Goal: Task Accomplishment & Management: Manage account settings

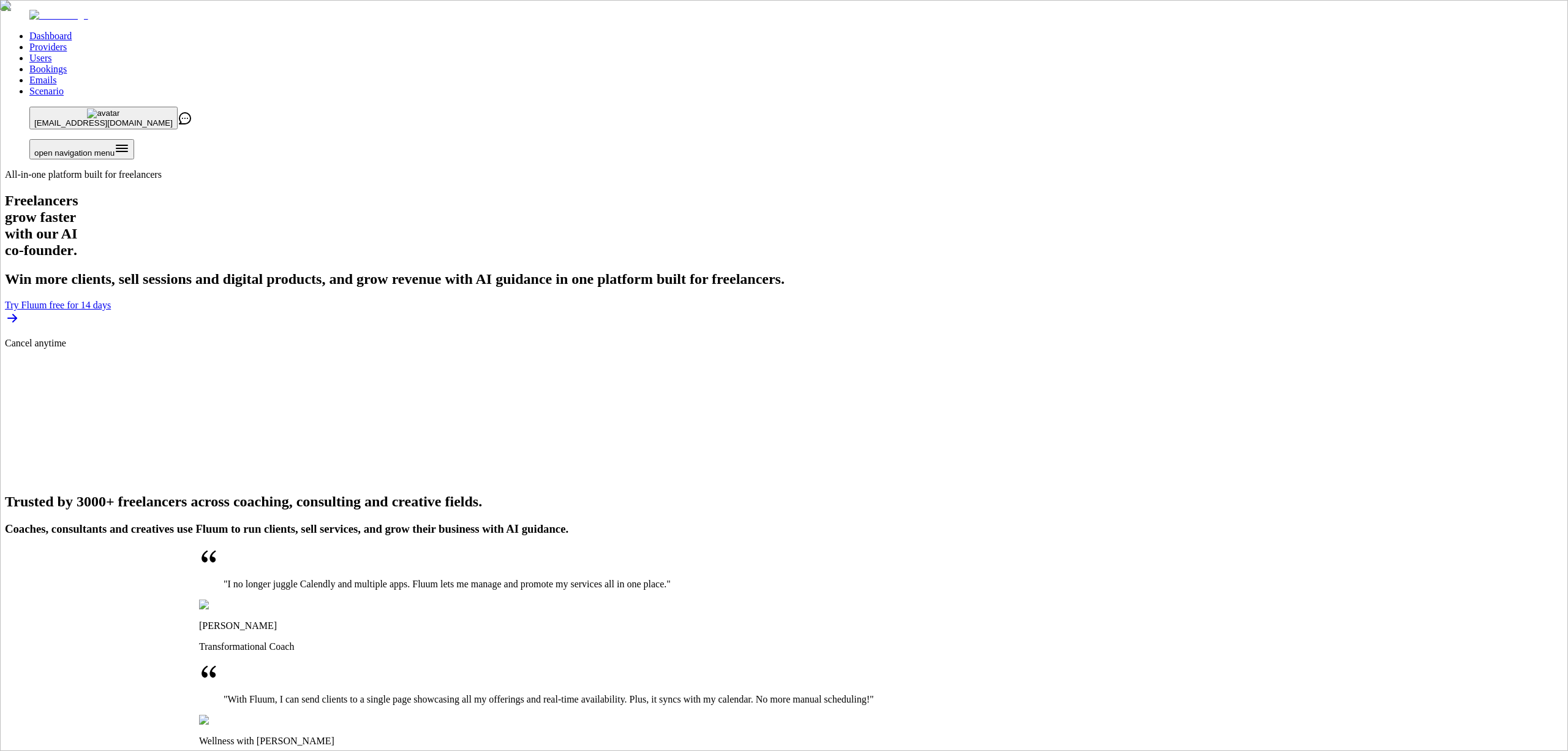
click at [67, 41] on link "Providers" at bounding box center [48, 47] width 38 height 10
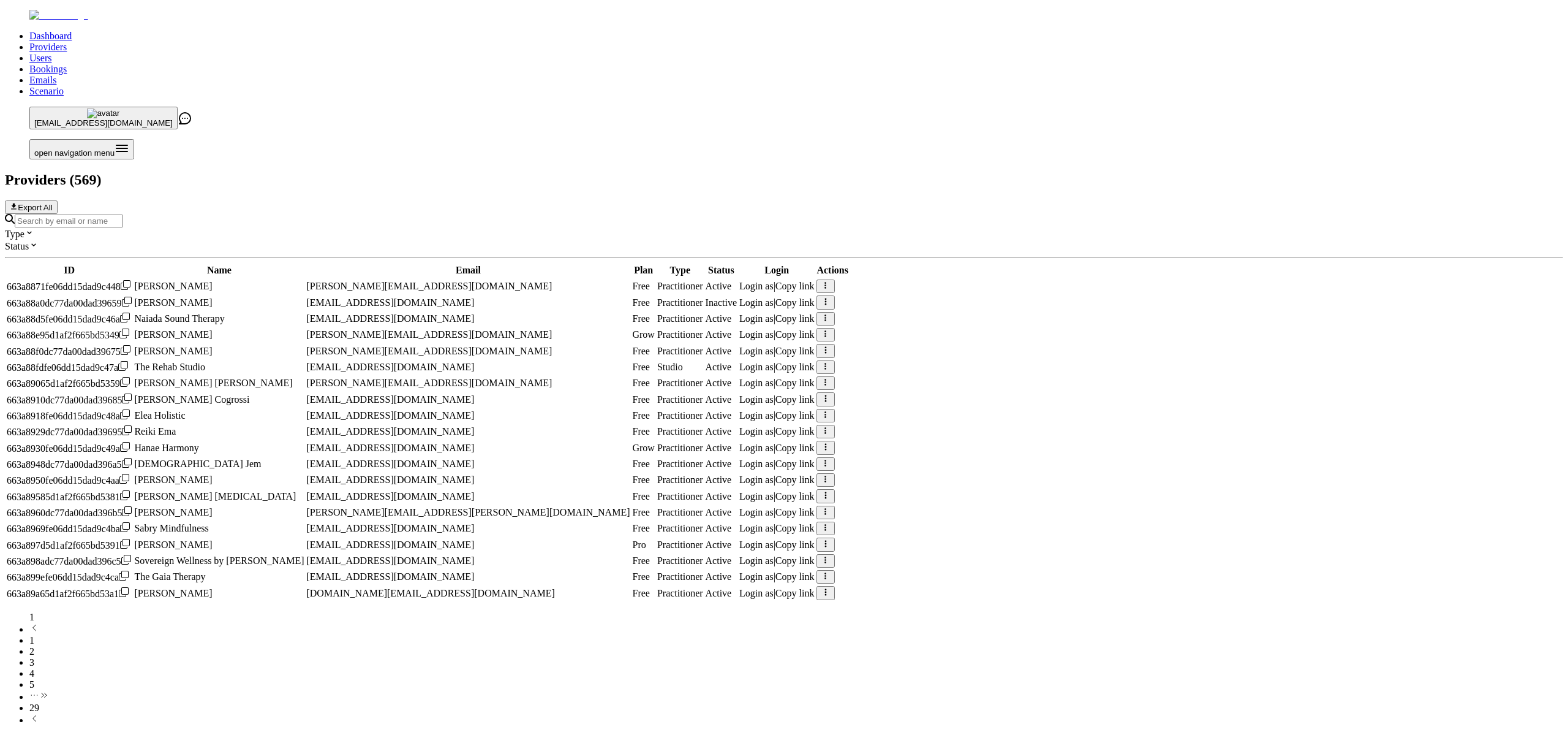
click at [123, 214] on input "Search by email or name" at bounding box center [69, 221] width 108 height 13
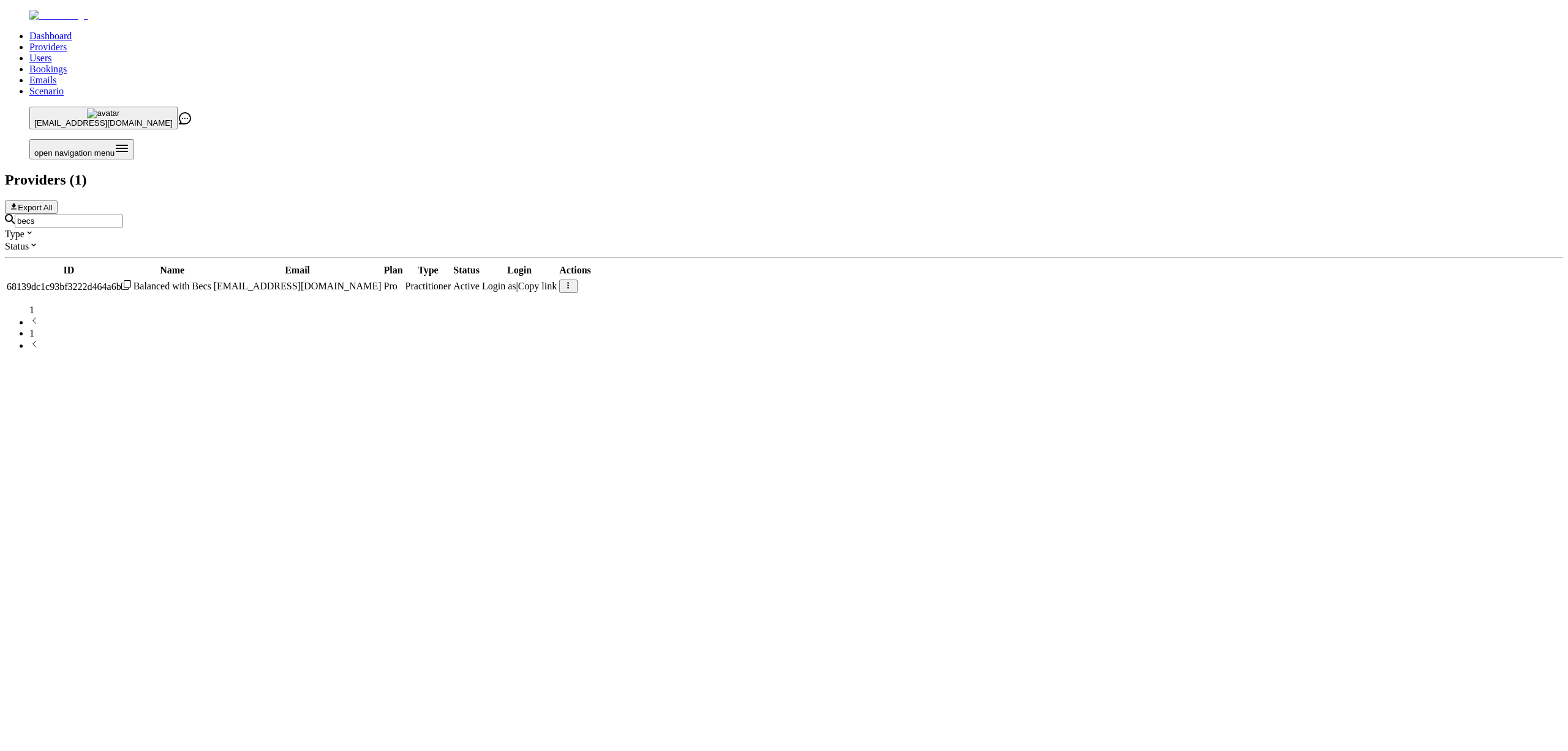
type input "becs"
click at [131, 280] on icon at bounding box center [126, 284] width 10 height 10
click at [516, 281] on span "Login as" at bounding box center [499, 286] width 34 height 10
click at [63, 86] on link "Scenario" at bounding box center [46, 91] width 34 height 10
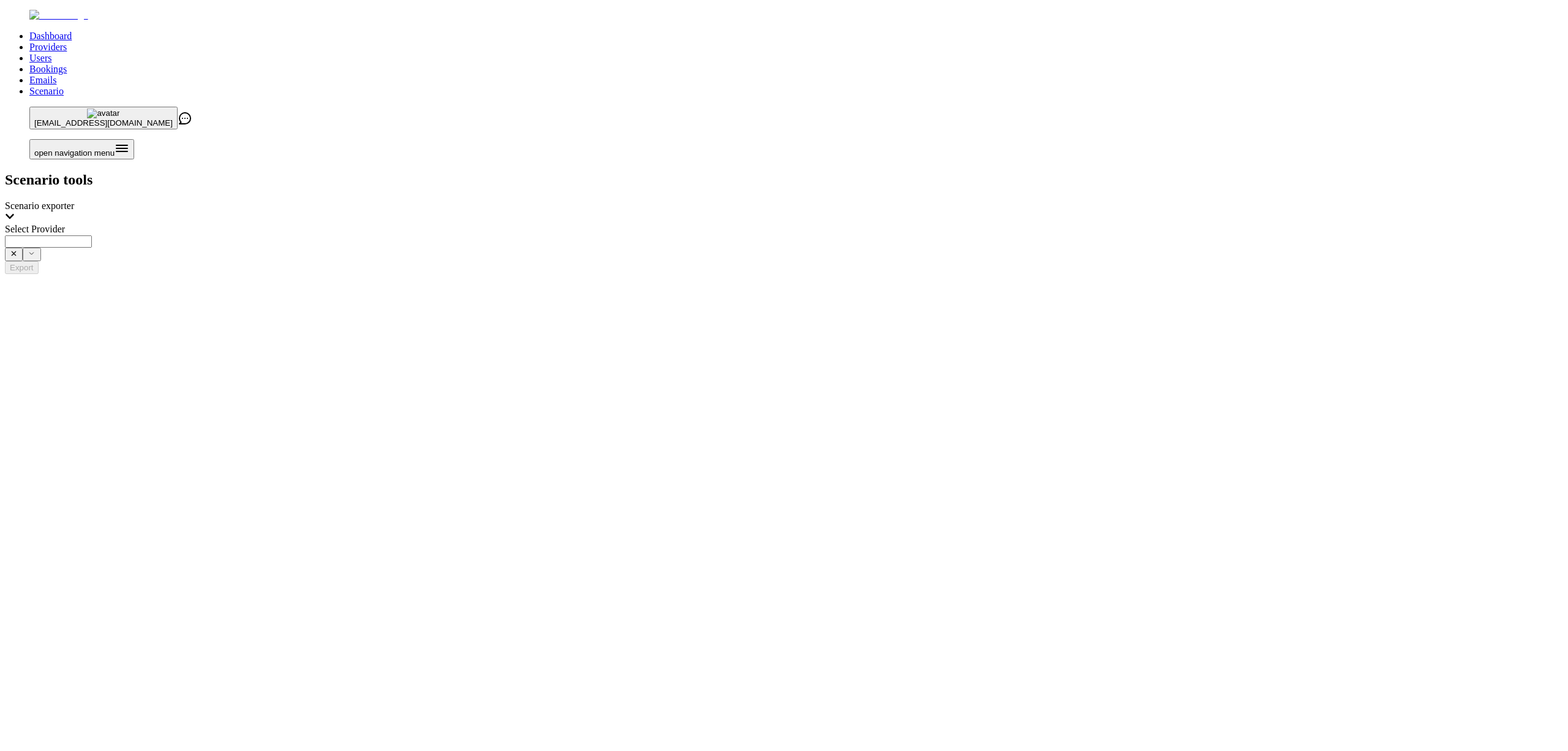
click at [92, 235] on input "Select Provider" at bounding box center [49, 241] width 87 height 12
click at [524, 159] on span "Balanced with Becs (hello@balancedwithbecs.com)" at bounding box center [396, 157] width 254 height 10
type input "**********"
click at [39, 261] on button "Export" at bounding box center [22, 268] width 34 height 13
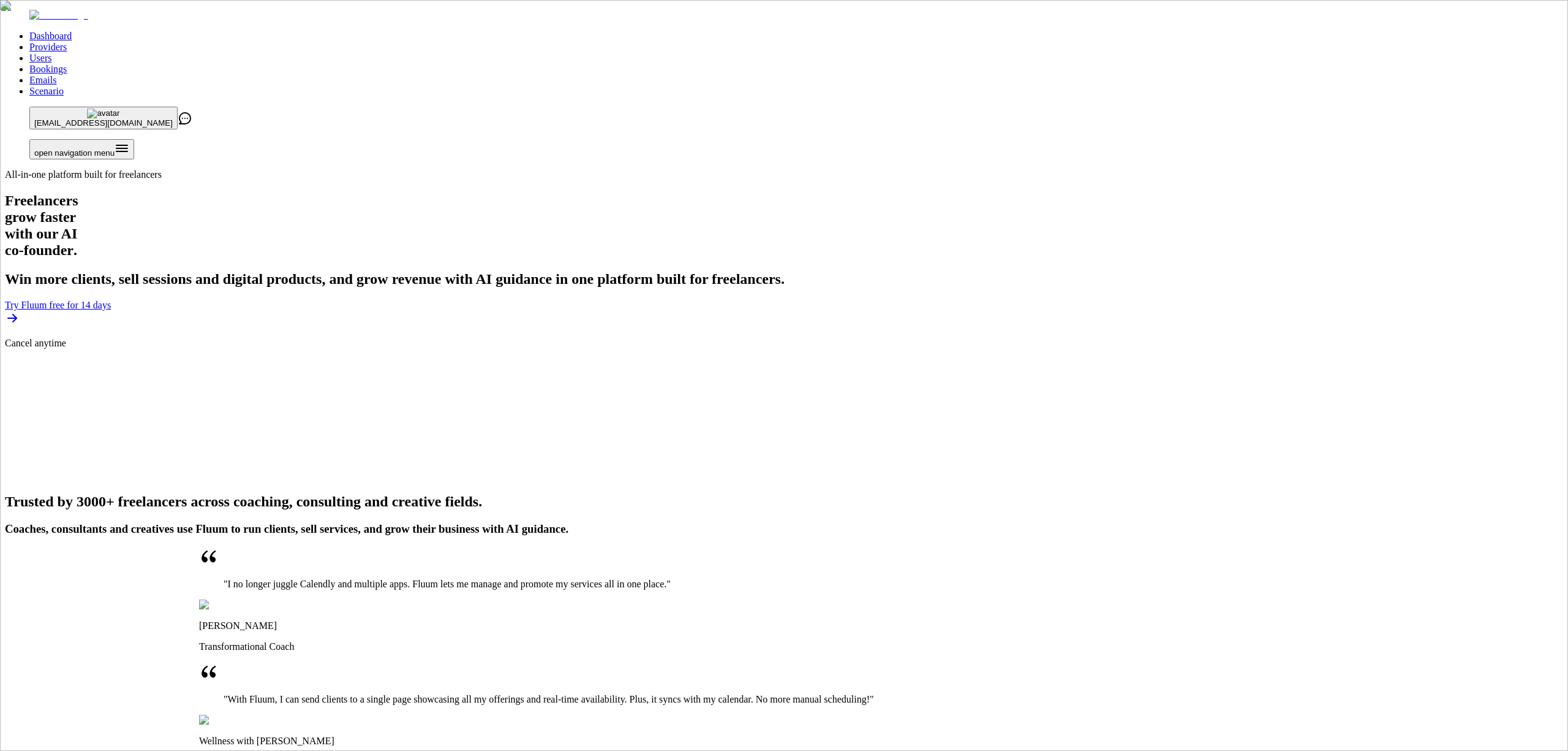
click at [67, 41] on link "Providers" at bounding box center [48, 47] width 38 height 10
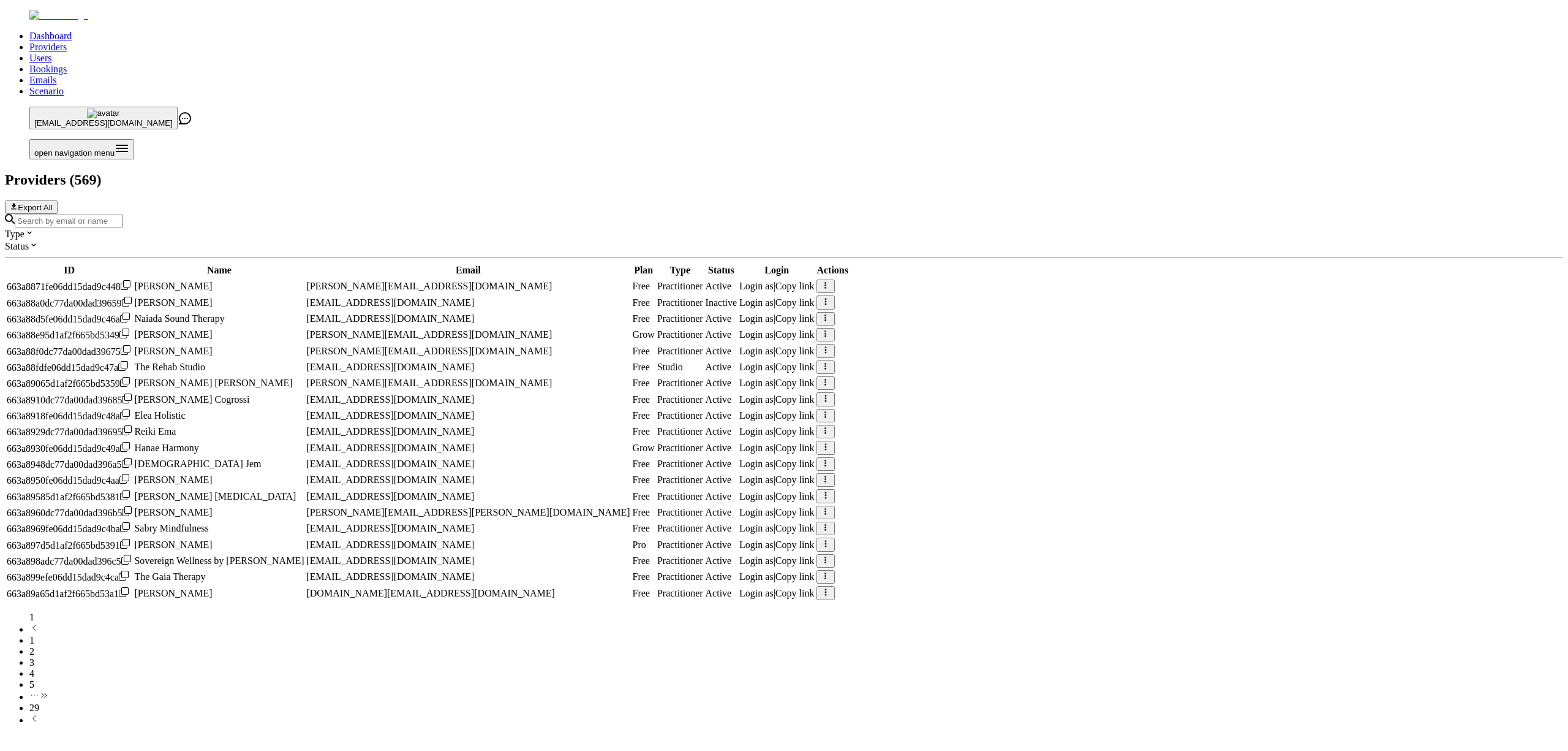
click at [123, 214] on input "Search by email or name" at bounding box center [69, 221] width 108 height 13
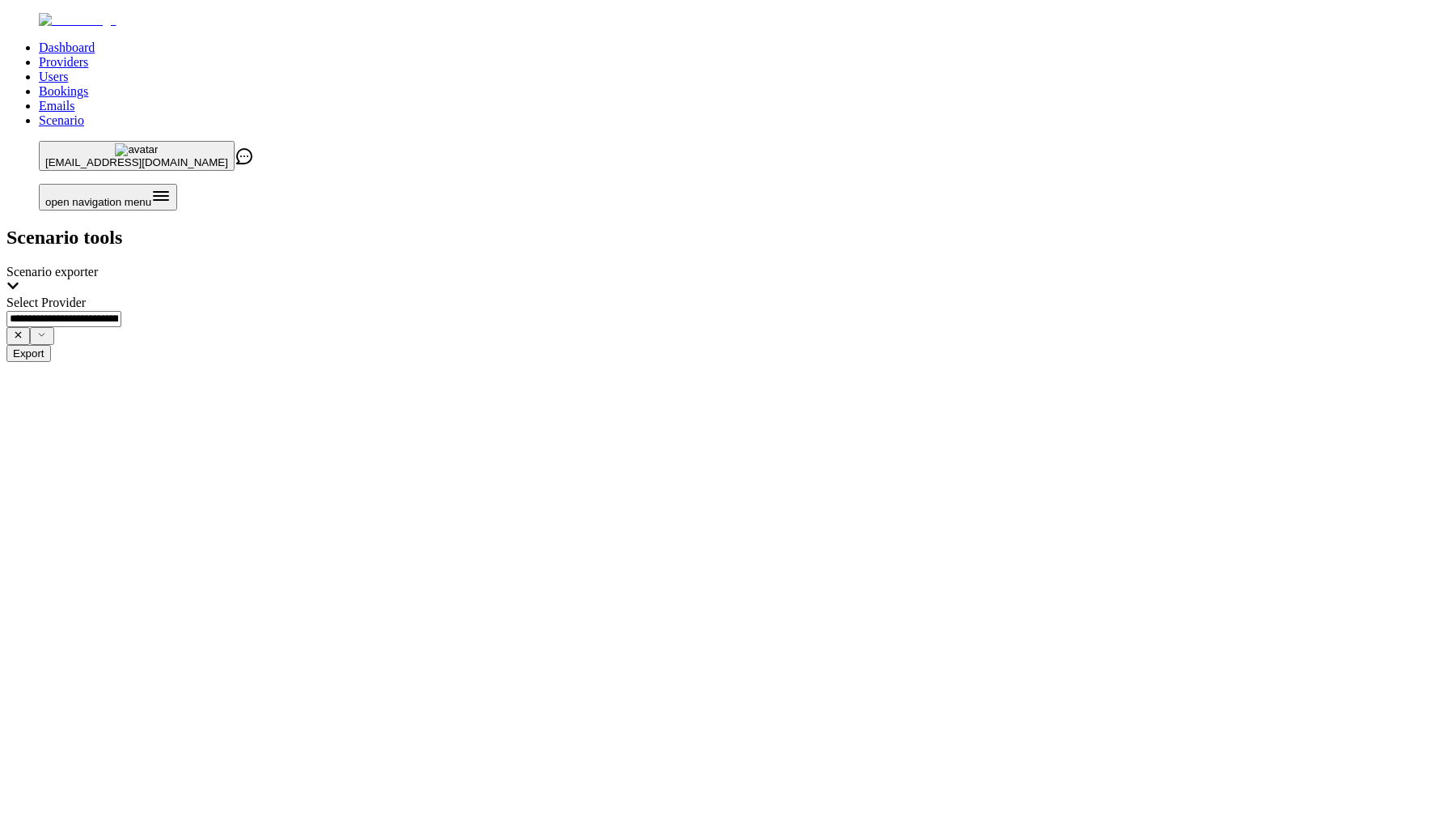
click at [88, 55] on link "Providers" at bounding box center [63, 62] width 50 height 14
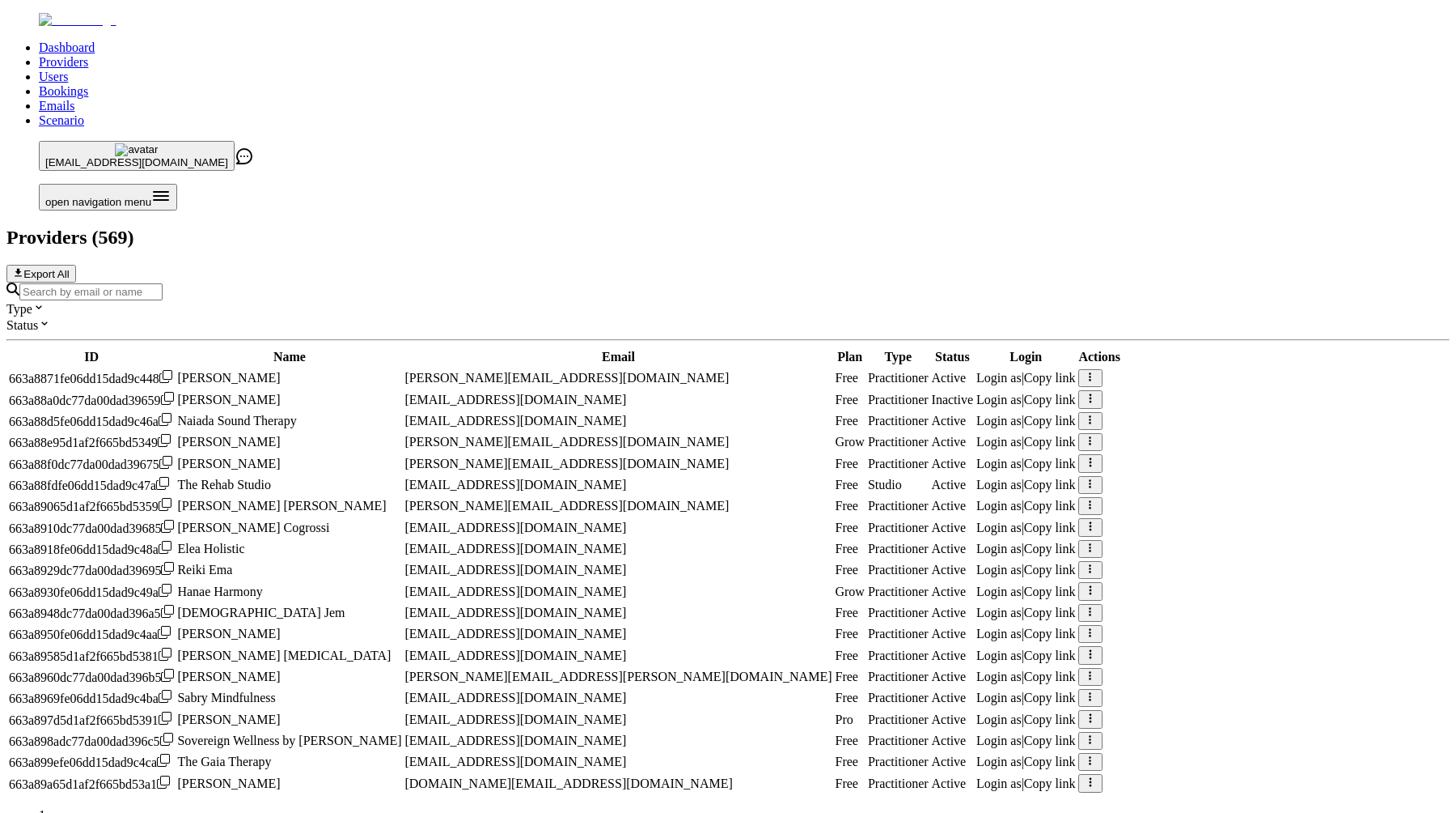
click at [163, 283] on input "Search by email or name" at bounding box center [91, 292] width 143 height 17
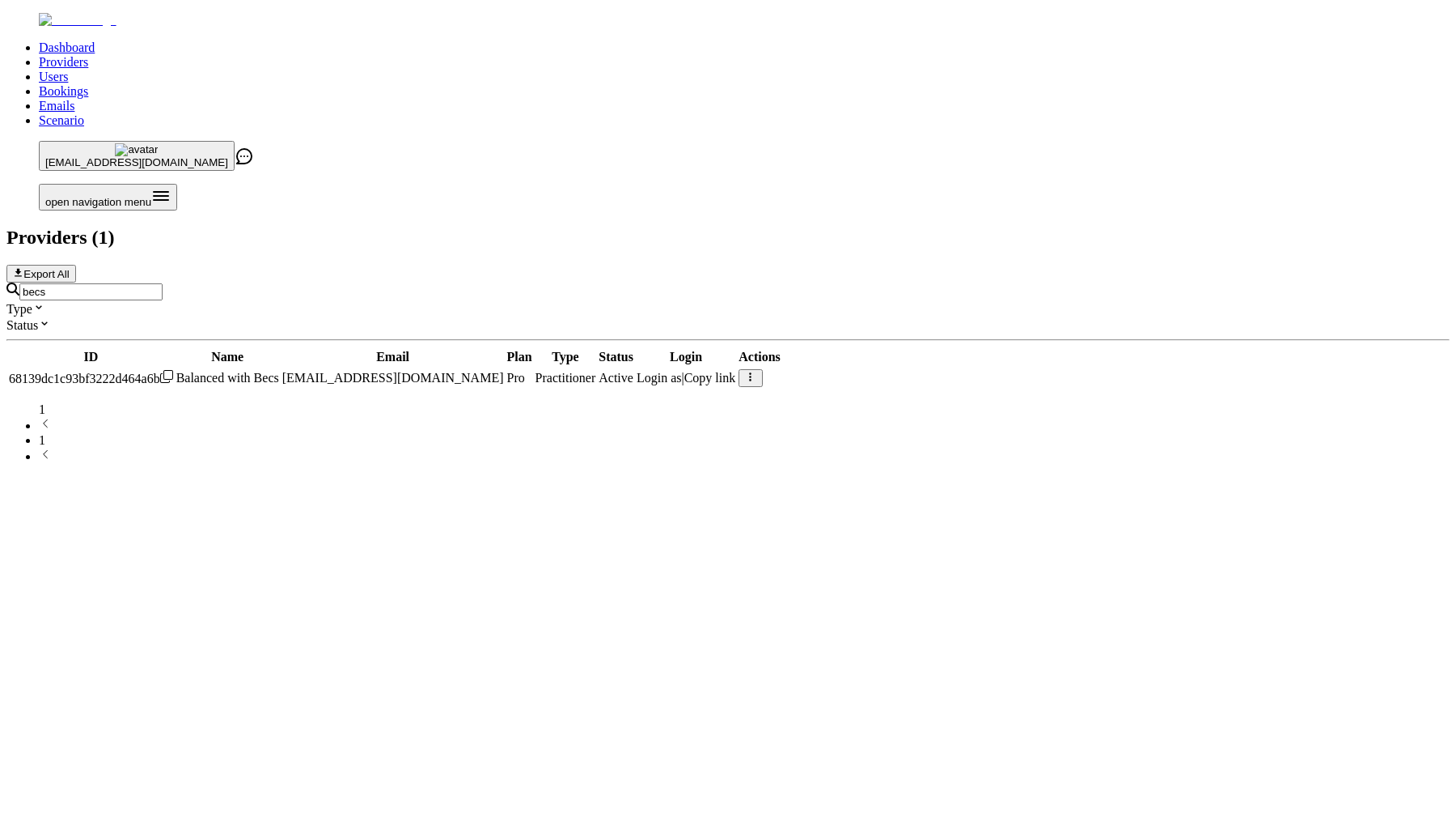
type input "becs"
click at [762, 369] on button "button" at bounding box center [749, 377] width 23 height 18
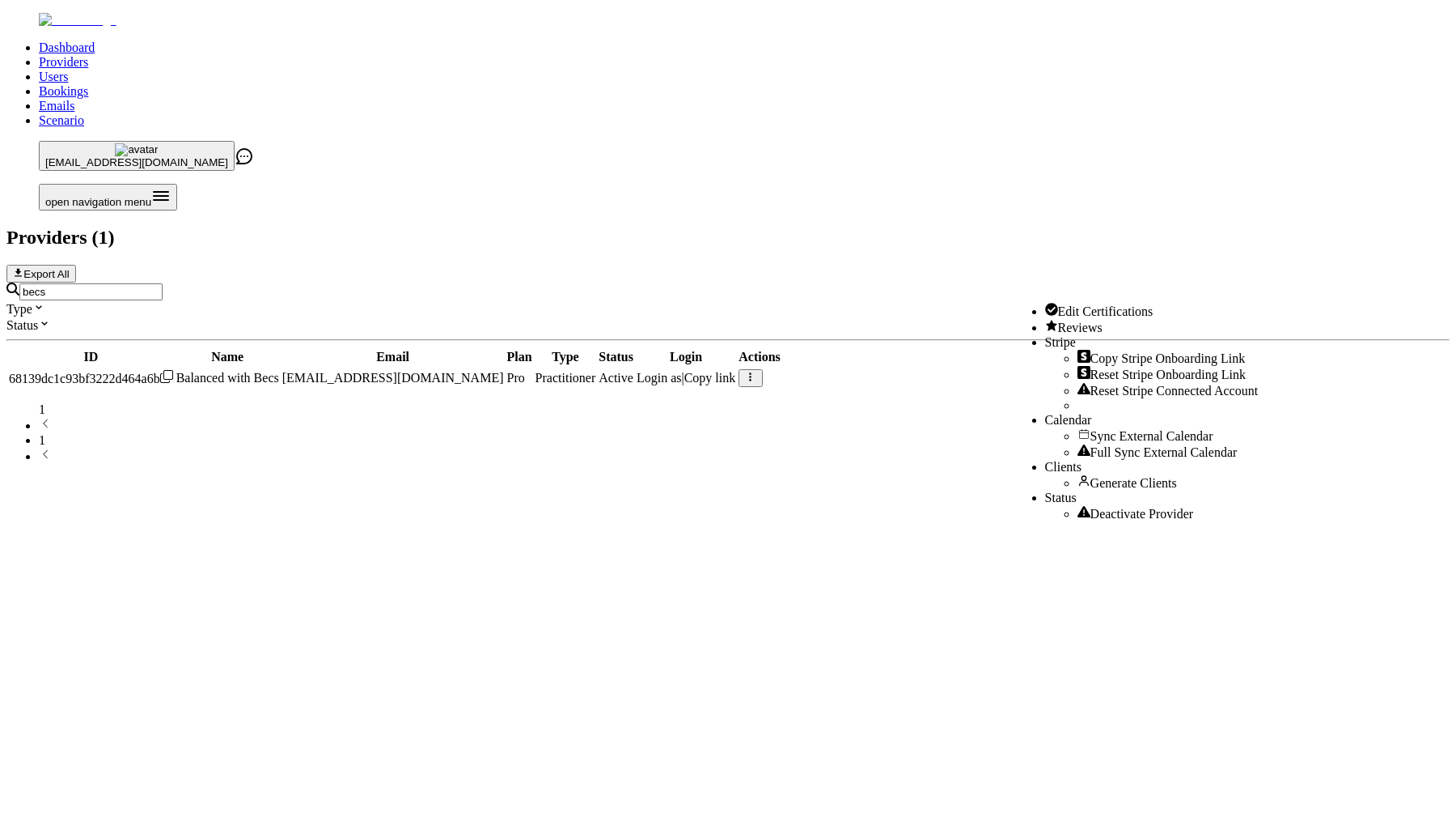
click at [1111, 459] on span "Full Sync External Calendar" at bounding box center [1164, 452] width 147 height 14
